Goal: Information Seeking & Learning: Learn about a topic

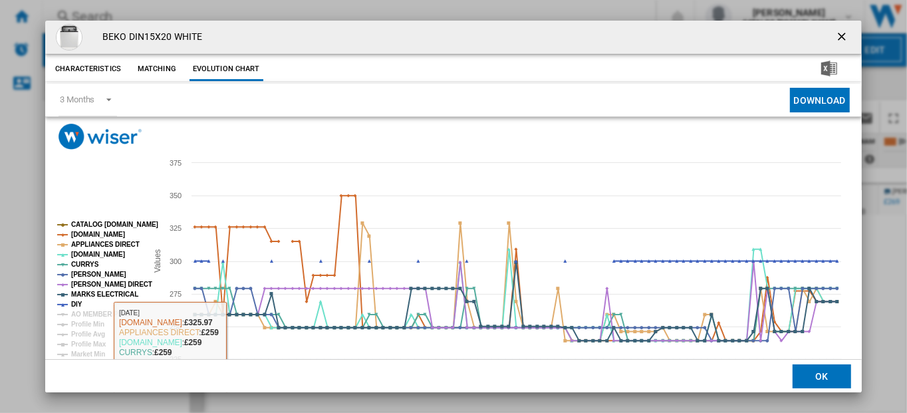
scroll to position [57, 0]
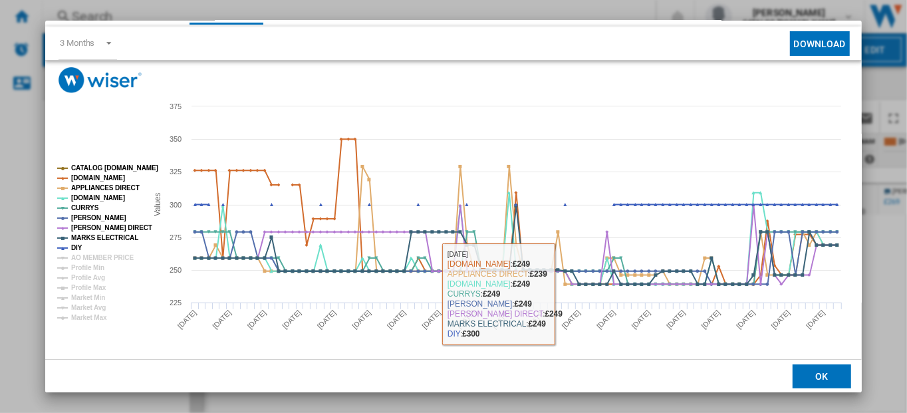
click at [819, 376] on button "OK" at bounding box center [821, 376] width 58 height 24
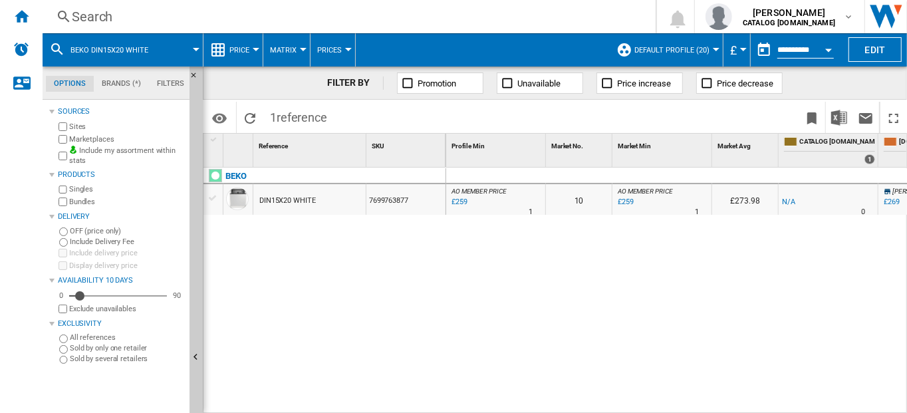
click at [84, 12] on div "Search" at bounding box center [346, 16] width 549 height 19
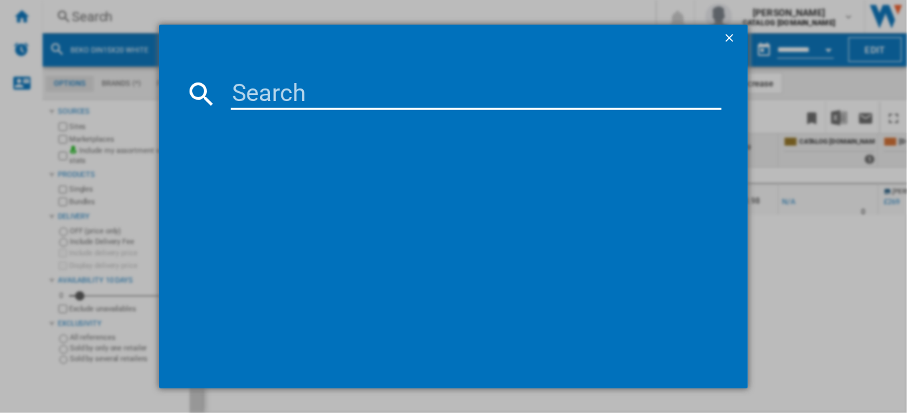
click at [269, 94] on input at bounding box center [476, 94] width 491 height 32
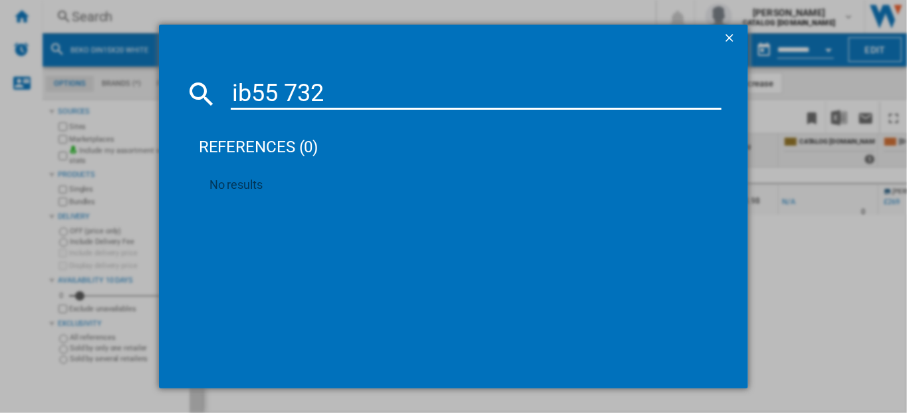
type input "ib55 732"
click at [731, 37] on ng-md-icon "getI18NText('BUTTONS.CLOSE_DIALOG')" at bounding box center [731, 39] width 16 height 16
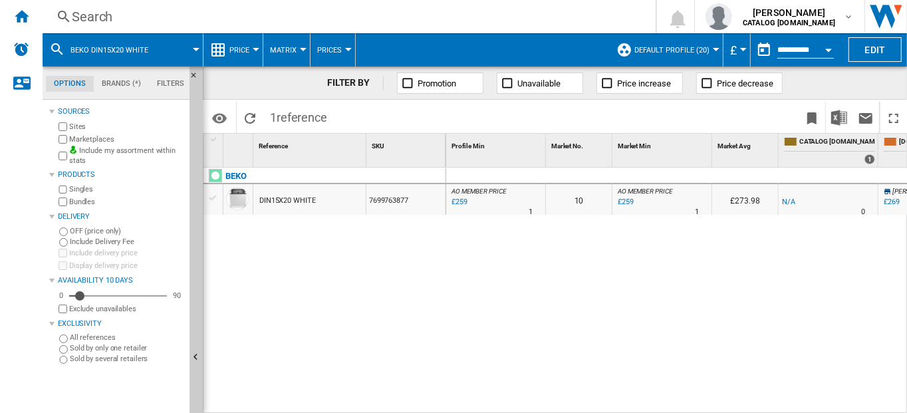
click at [90, 12] on div "Search" at bounding box center [346, 16] width 549 height 19
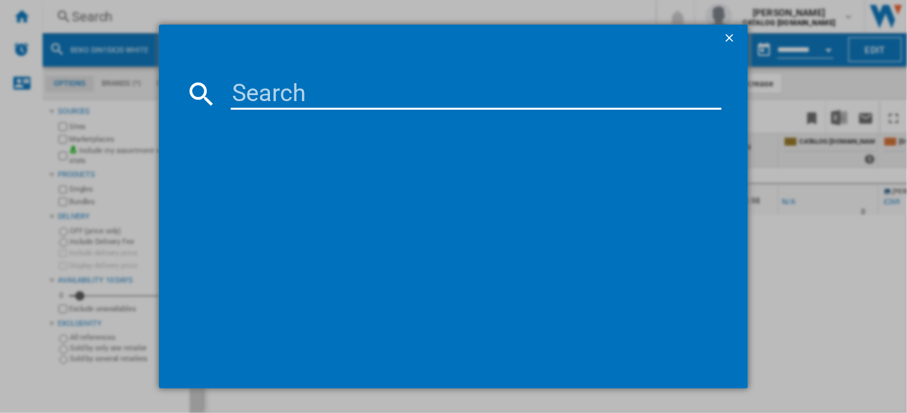
click at [271, 105] on input at bounding box center [476, 94] width 491 height 32
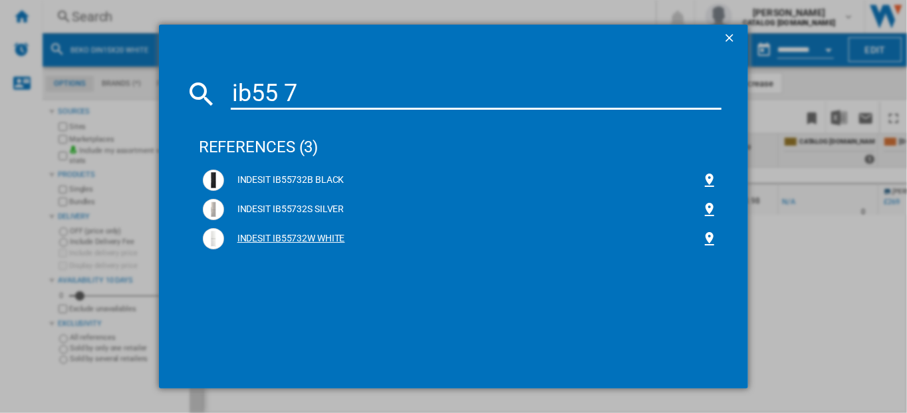
type input "ib55 7"
click at [312, 237] on div "INDESIT IB55732W WHITE" at bounding box center [463, 238] width 478 height 13
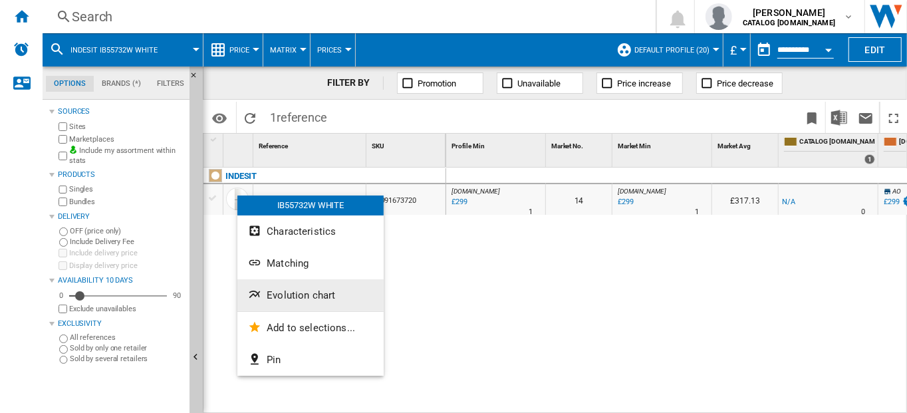
click at [284, 294] on span "Evolution chart" at bounding box center [301, 295] width 68 height 12
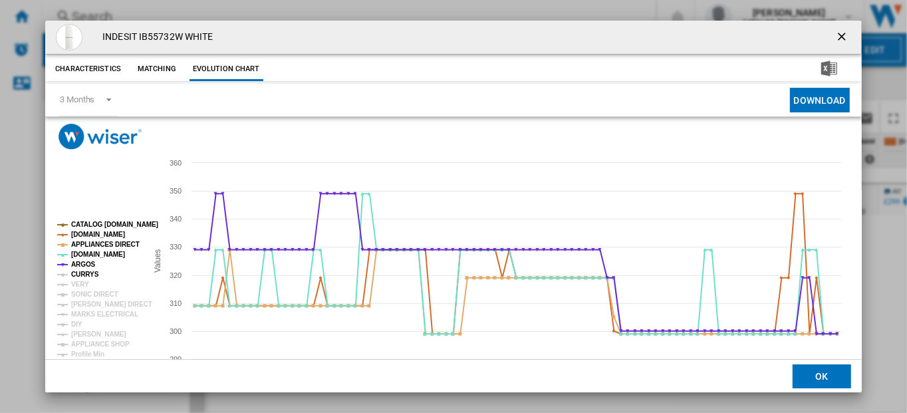
click at [74, 271] on tspan "CURRYS" at bounding box center [85, 274] width 28 height 7
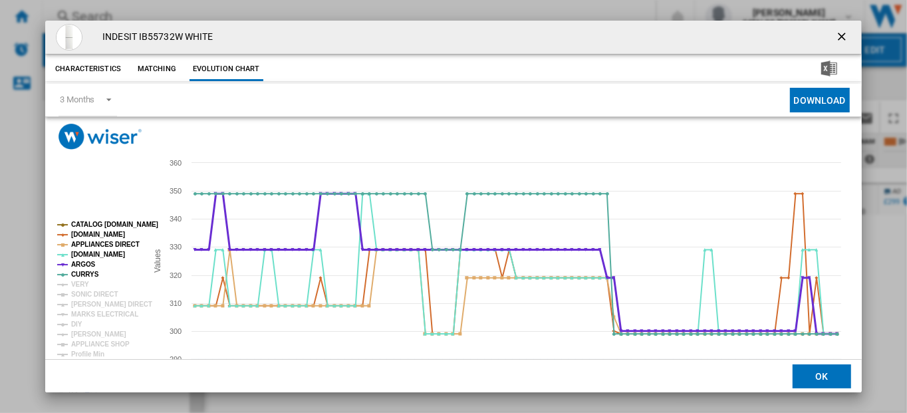
click at [77, 261] on tspan "ARGOS" at bounding box center [83, 264] width 25 height 7
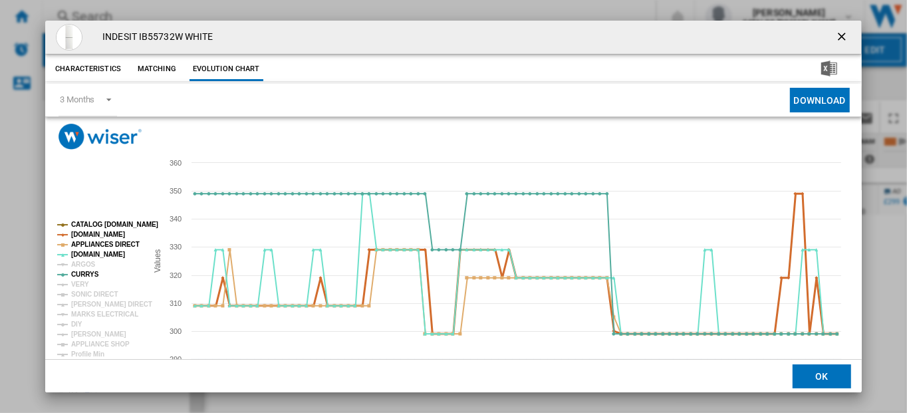
click at [84, 235] on tspan "[DOMAIN_NAME]" at bounding box center [98, 234] width 54 height 7
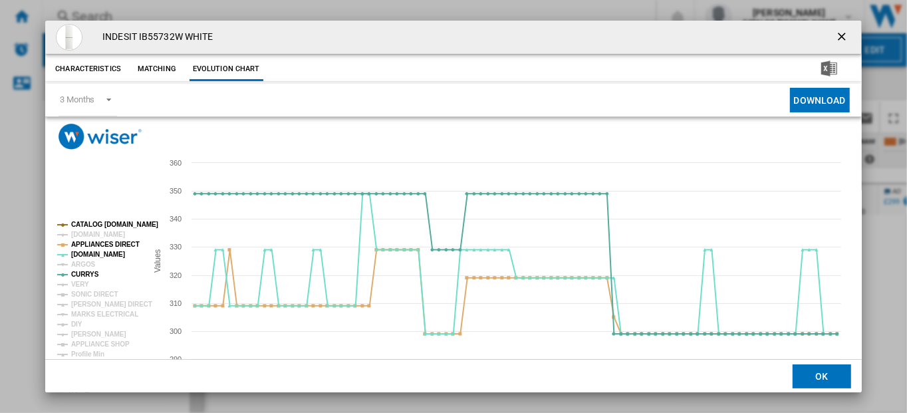
click at [86, 220] on rect "Product popup" at bounding box center [96, 309] width 89 height 186
click at [88, 221] on rect "Product popup" at bounding box center [96, 309] width 89 height 186
click at [84, 285] on tspan "VERY" at bounding box center [80, 284] width 18 height 7
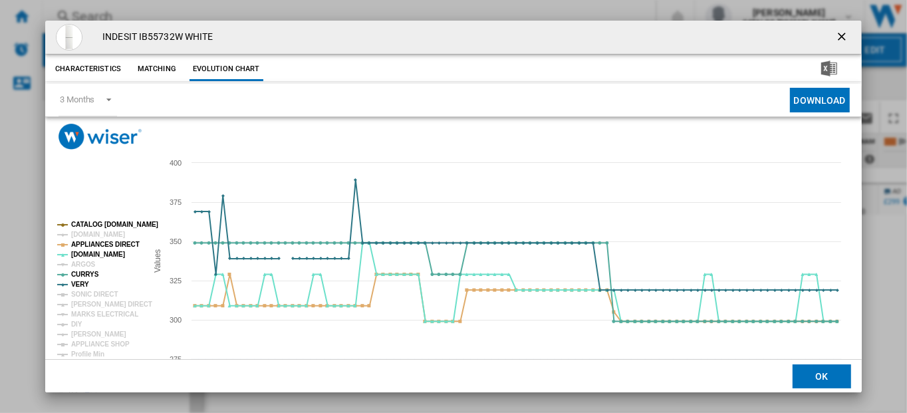
click at [84, 285] on tspan "VERY" at bounding box center [80, 284] width 18 height 7
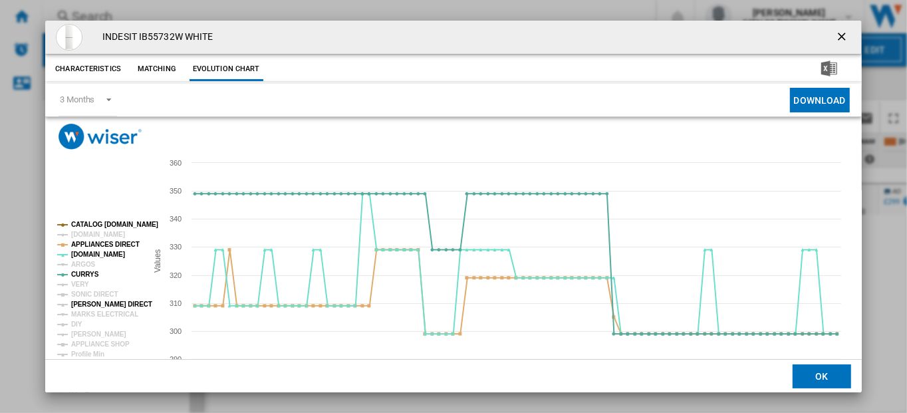
click at [88, 302] on tspan "[PERSON_NAME] DIRECT" at bounding box center [111, 303] width 81 height 7
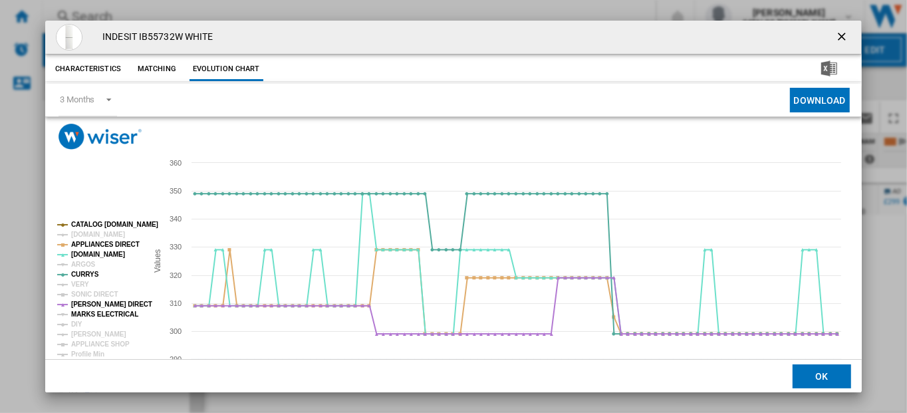
click at [94, 316] on tspan "MARKS ELECTRICAL" at bounding box center [104, 313] width 67 height 7
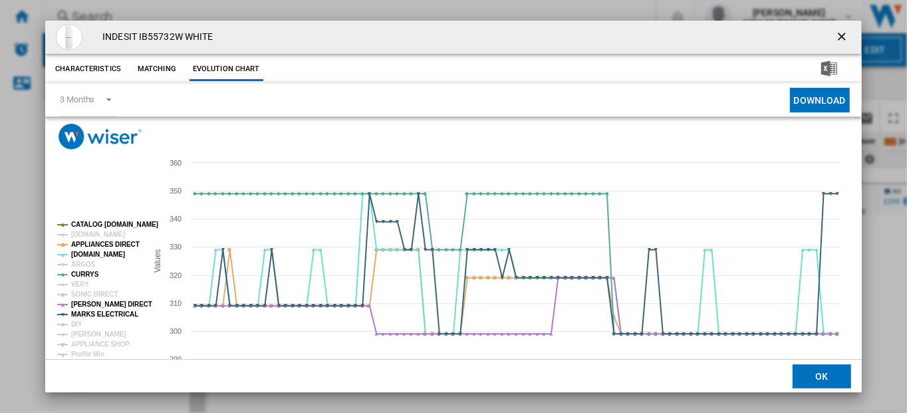
click at [94, 316] on tspan "MARKS ELECTRICAL" at bounding box center [104, 313] width 67 height 7
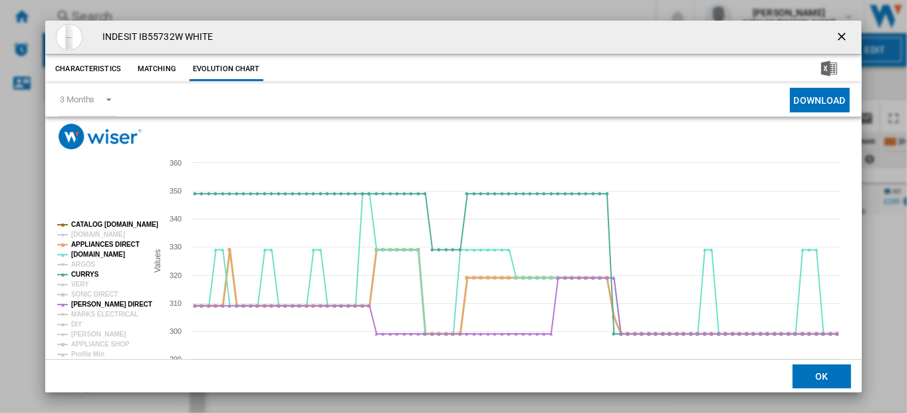
click at [84, 242] on tspan "APPLIANCES DIRECT" at bounding box center [105, 244] width 68 height 7
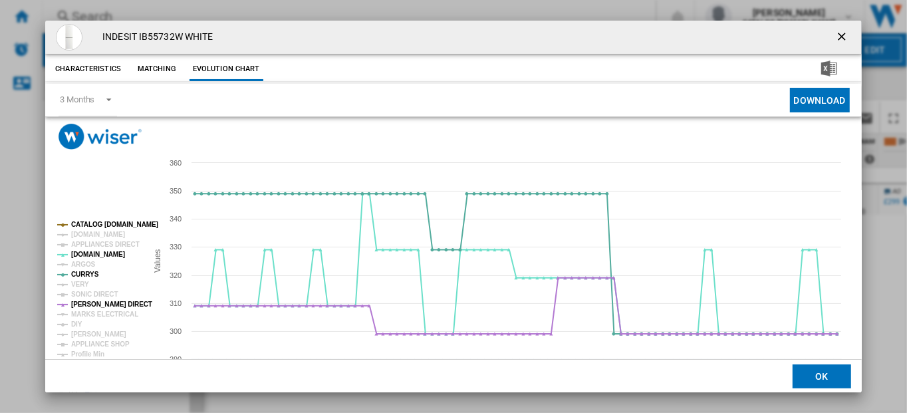
click at [84, 242] on tspan "APPLIANCES DIRECT" at bounding box center [105, 244] width 68 height 7
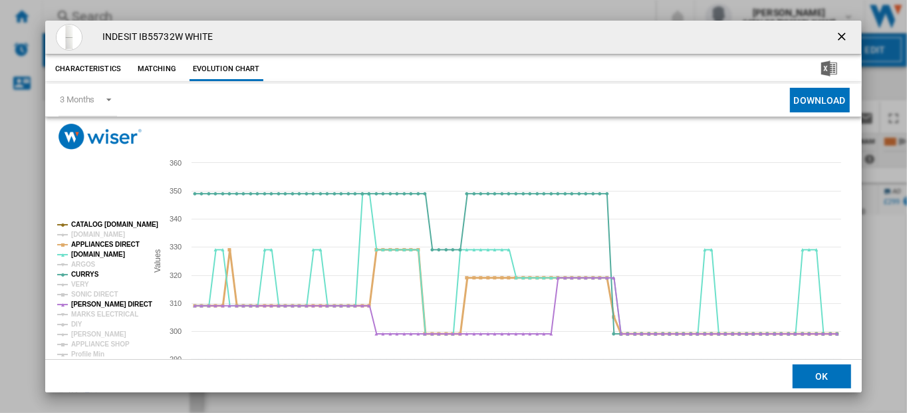
click at [84, 242] on tspan "APPLIANCES DIRECT" at bounding box center [105, 244] width 68 height 7
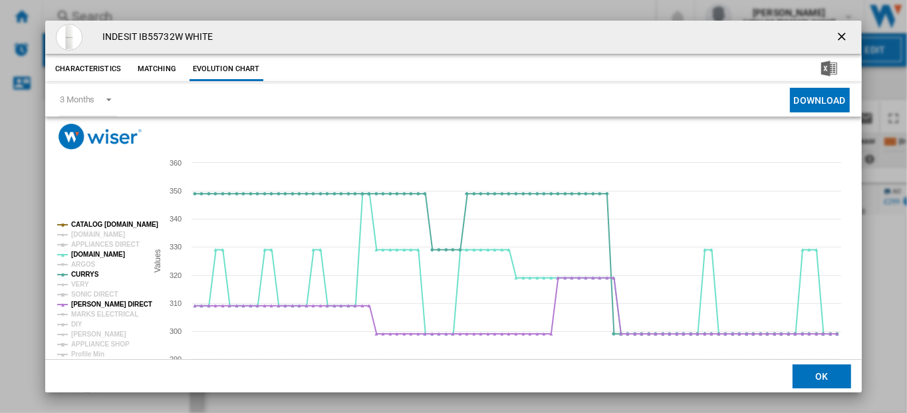
click at [85, 221] on tspan "CATALOG [DOMAIN_NAME]" at bounding box center [114, 224] width 87 height 7
